Goal: Transaction & Acquisition: Purchase product/service

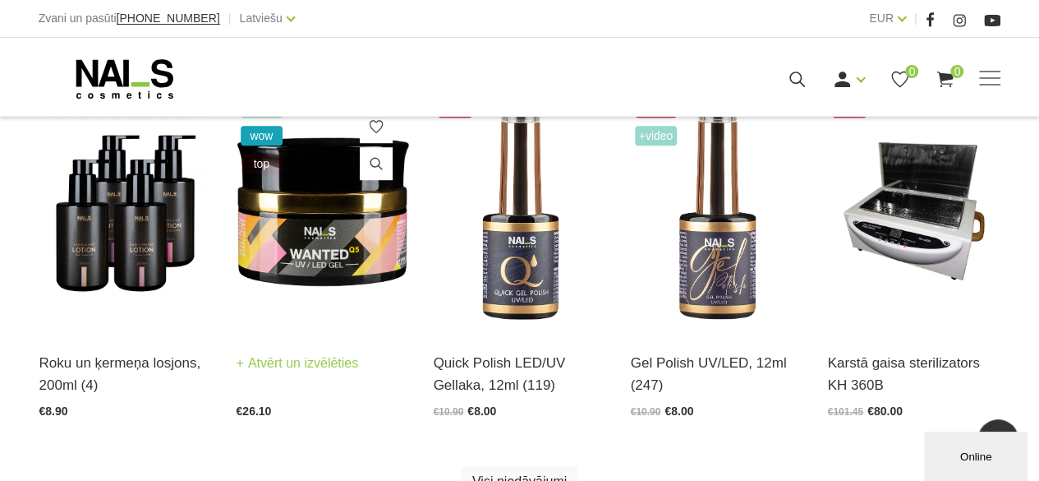
click at [329, 236] on img at bounding box center [323, 212] width 173 height 237
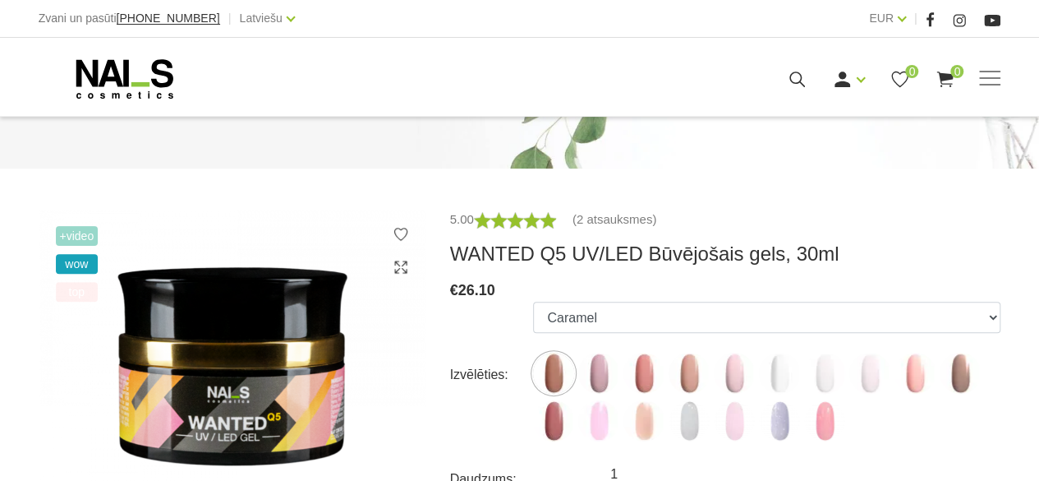
scroll to position [164, 0]
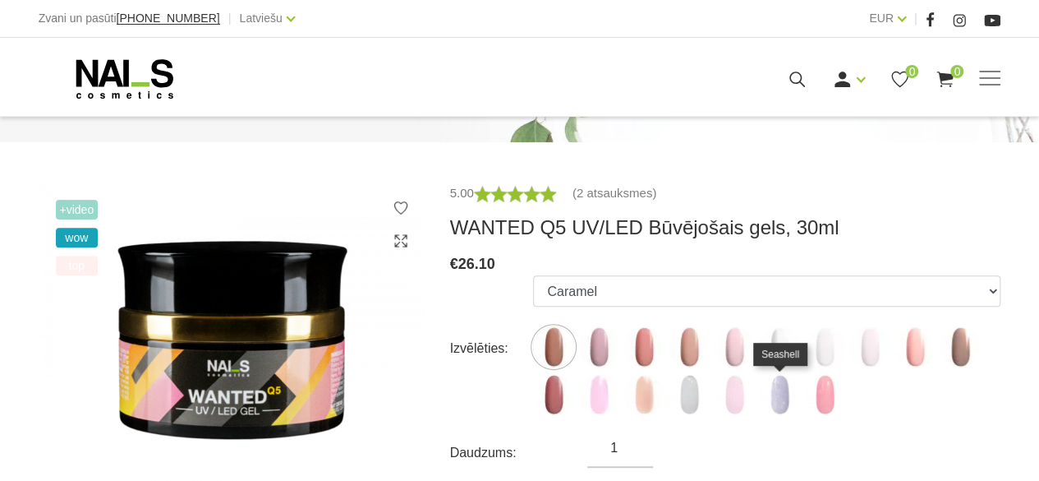
click at [781, 398] on img at bounding box center [779, 394] width 41 height 41
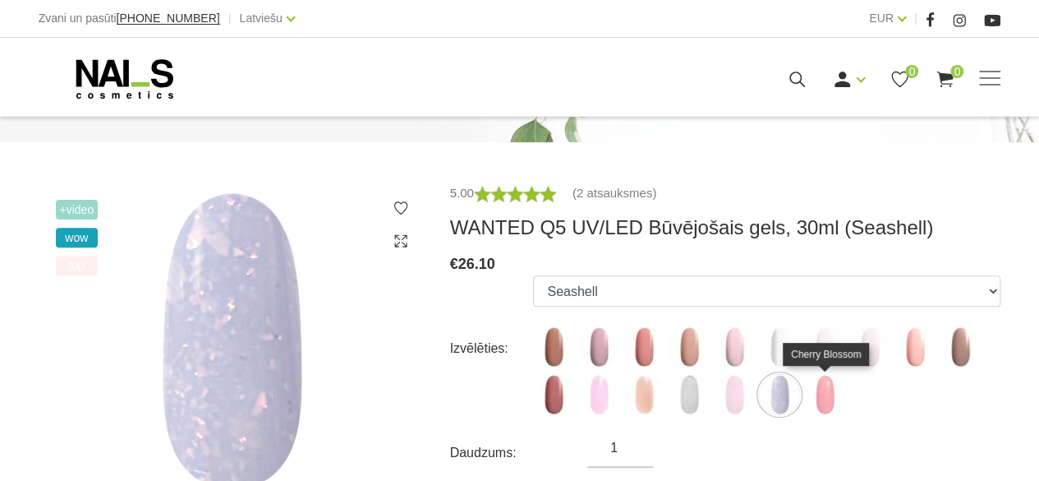
click at [833, 399] on img at bounding box center [824, 394] width 41 height 41
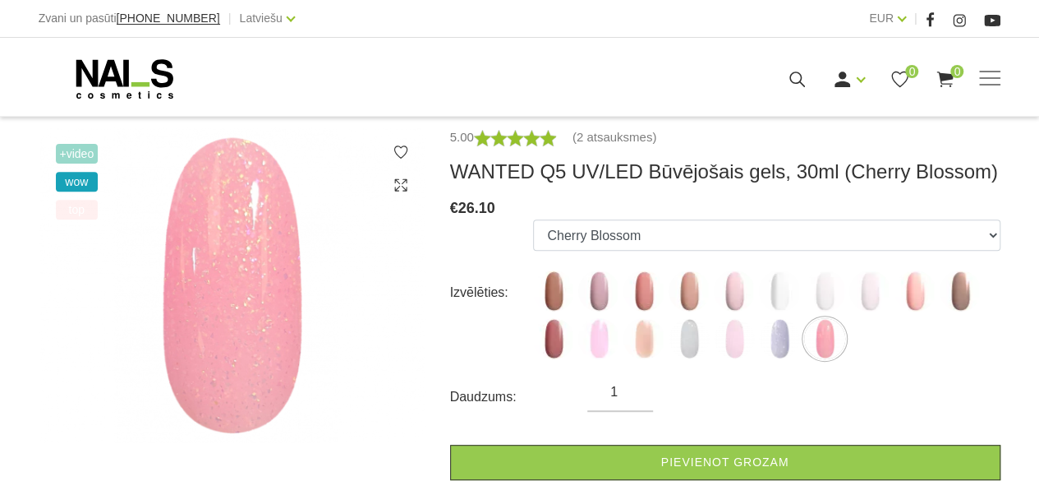
scroll to position [246, 0]
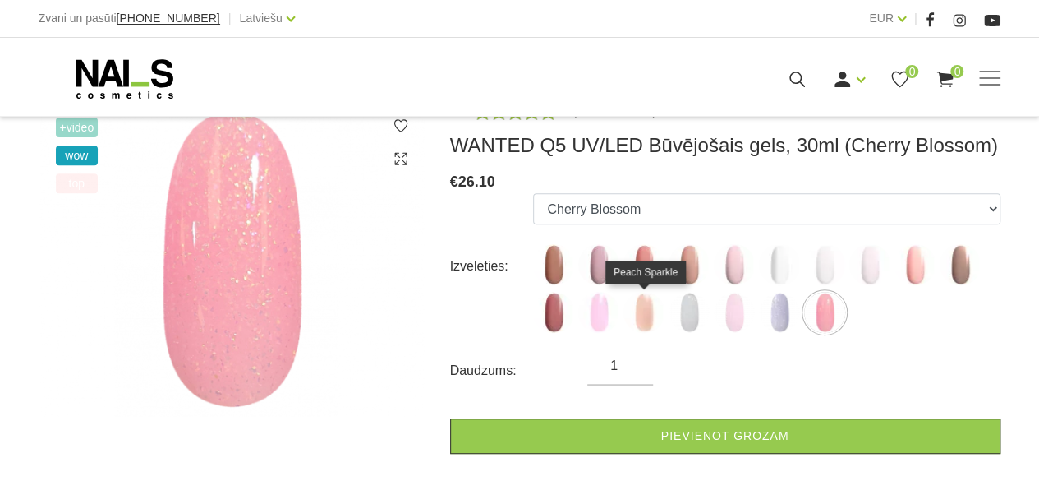
click at [638, 327] on img at bounding box center [644, 312] width 41 height 41
select select "6169"
